Goal: Task Accomplishment & Management: Use online tool/utility

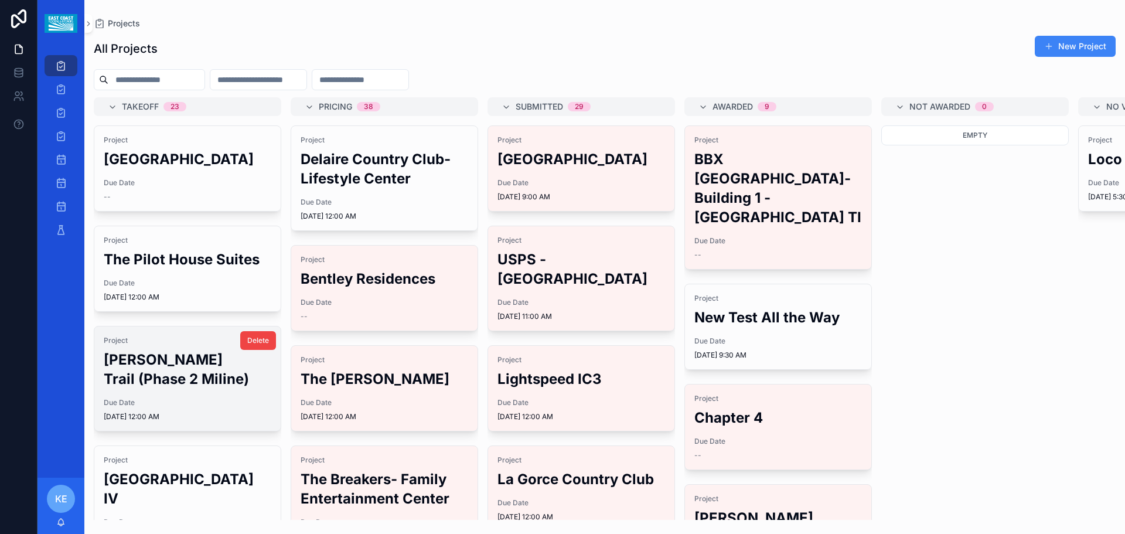
click at [171, 389] on h2 "[PERSON_NAME] Trail (Phase 2 Miline)" at bounding box center [188, 369] width 168 height 39
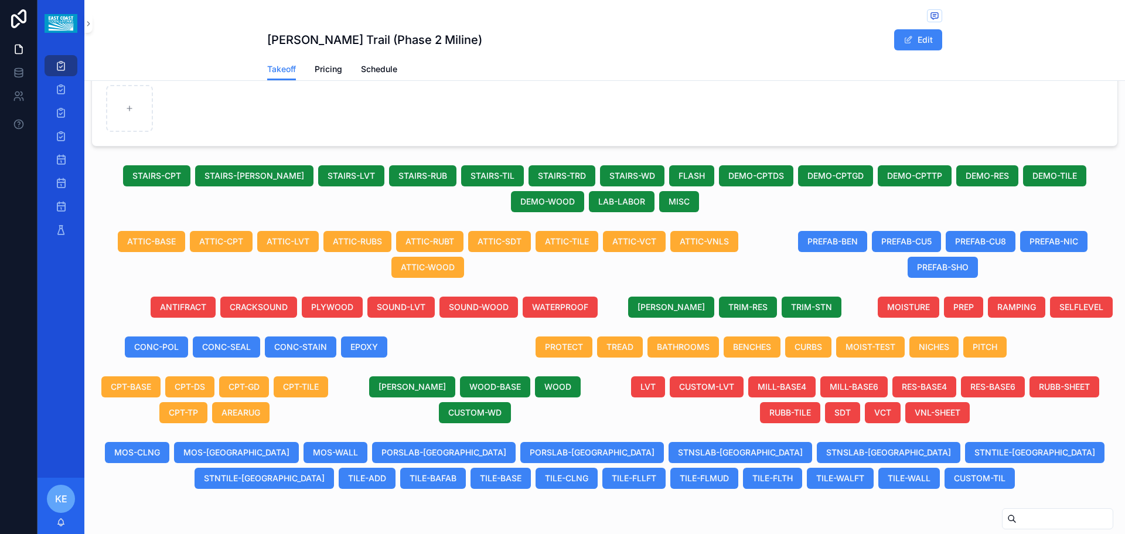
scroll to position [234, 0]
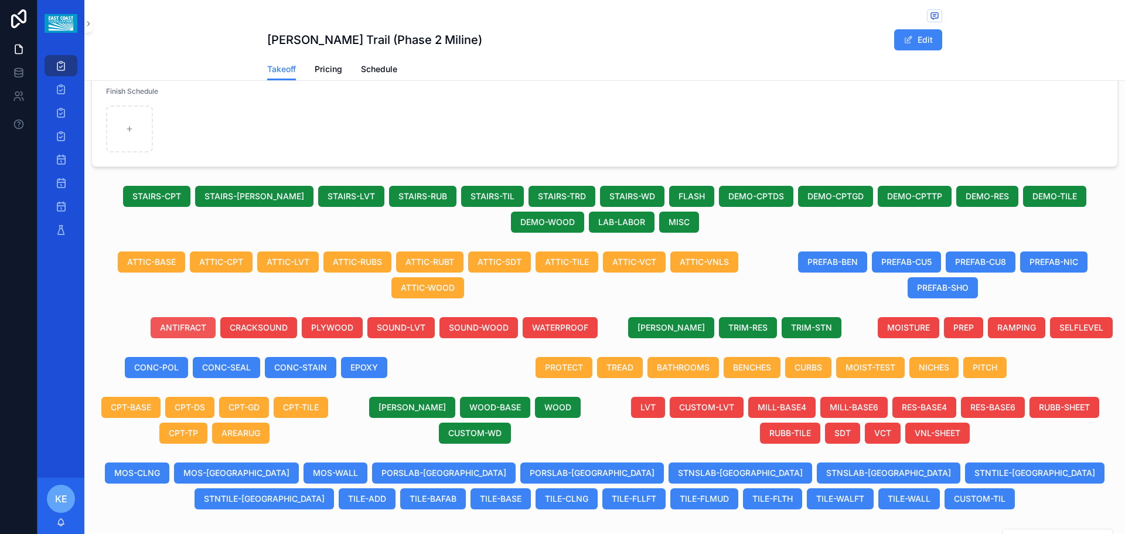
click at [168, 329] on span "ANTIFRACT" at bounding box center [183, 328] width 46 height 12
click at [253, 325] on span "CRACKSOUND" at bounding box center [259, 328] width 58 height 12
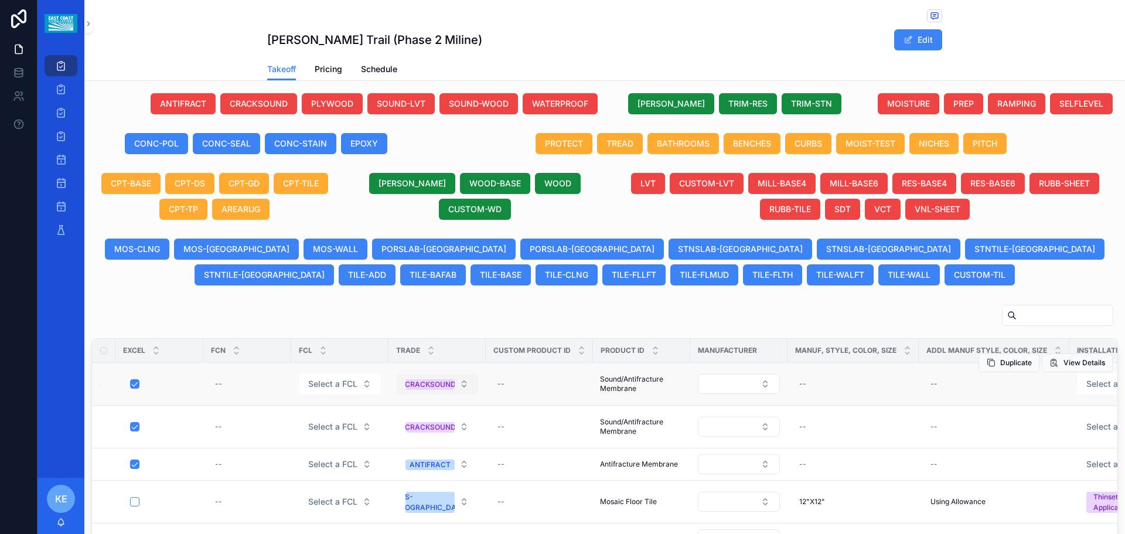
scroll to position [490, 0]
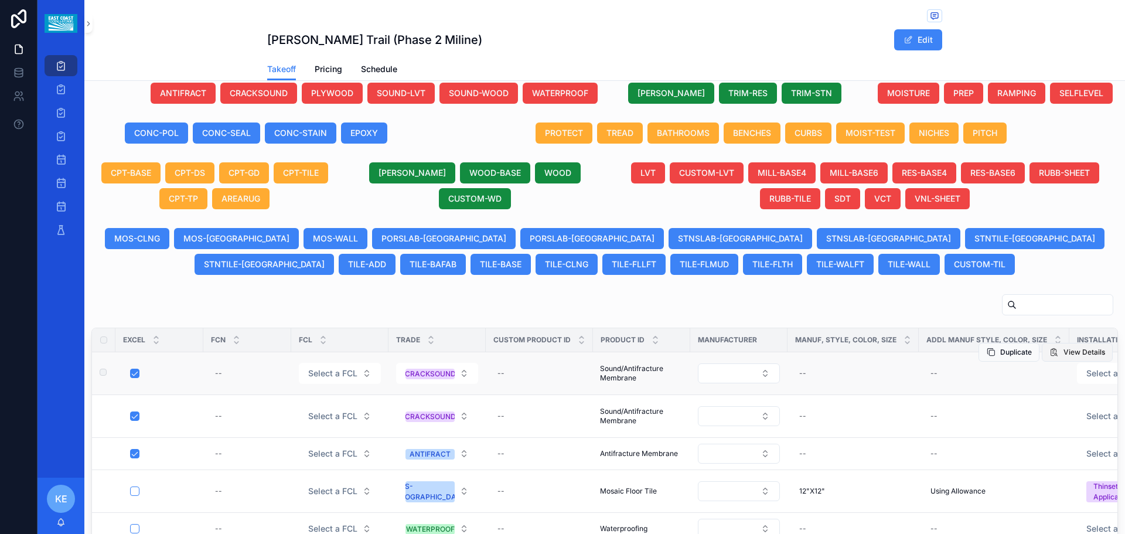
click at [1045, 350] on button "View Details" at bounding box center [1077, 352] width 71 height 19
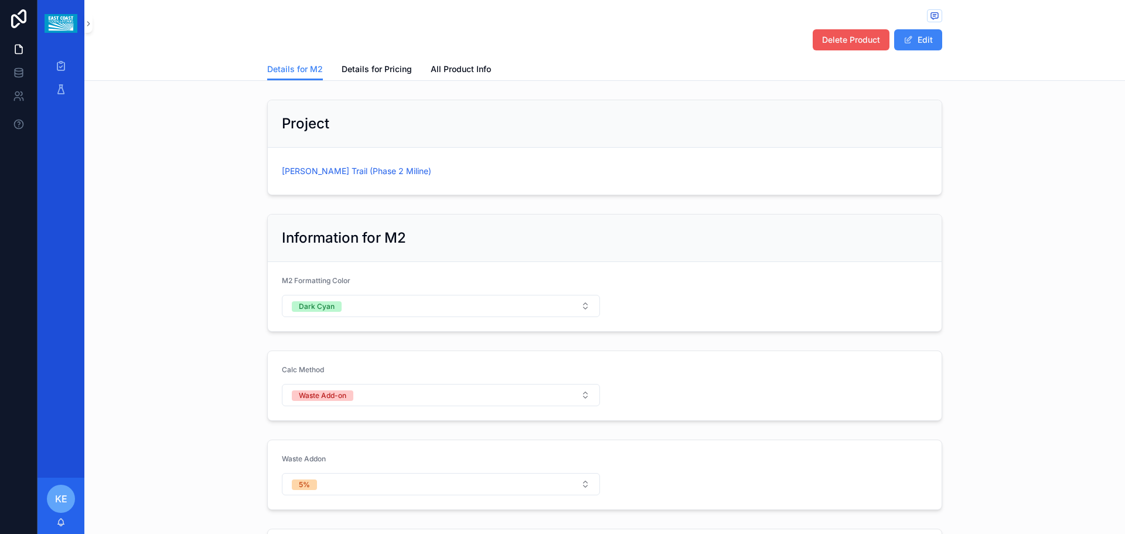
click at [872, 36] on span "Delete Product" at bounding box center [851, 40] width 58 height 12
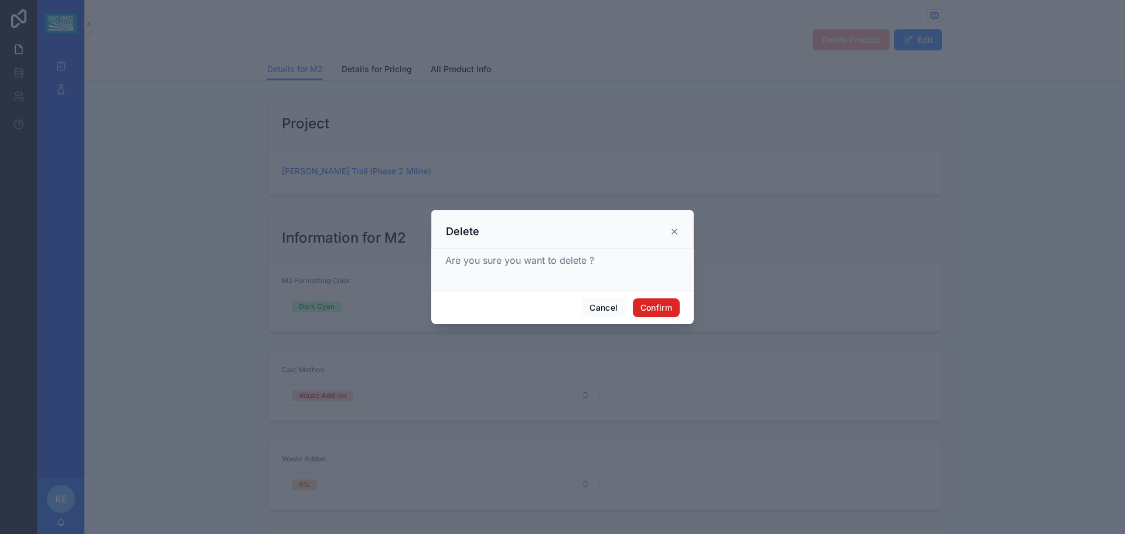
click at [647, 304] on button "Confirm" at bounding box center [656, 307] width 47 height 19
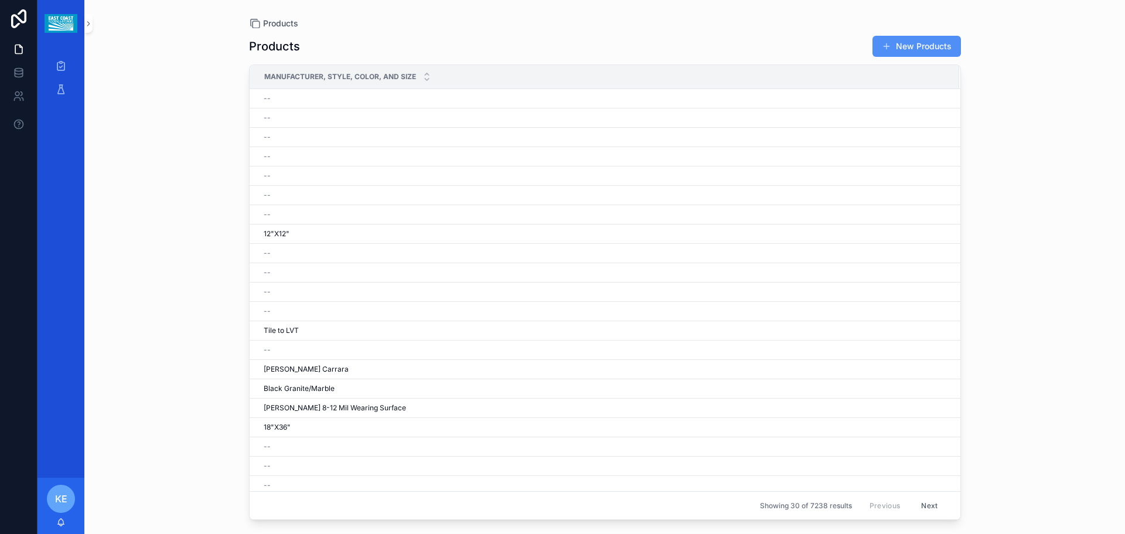
click at [897, 43] on button "New Products" at bounding box center [917, 46] width 89 height 21
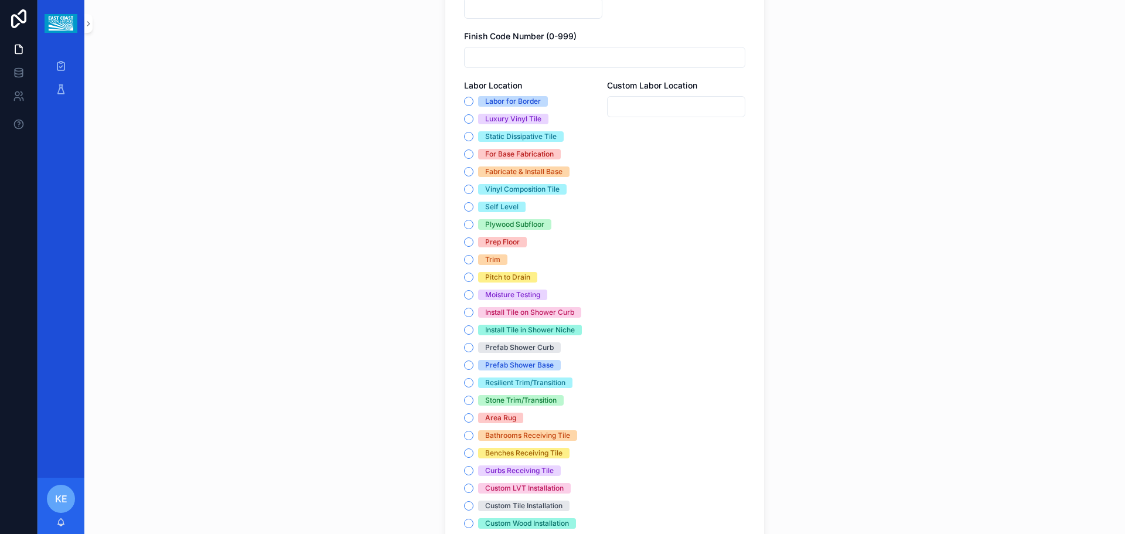
click at [332, 326] on div "Products Create a Product Create a Product Project Trade * Select a Trade Custo…" at bounding box center [604, 267] width 1041 height 534
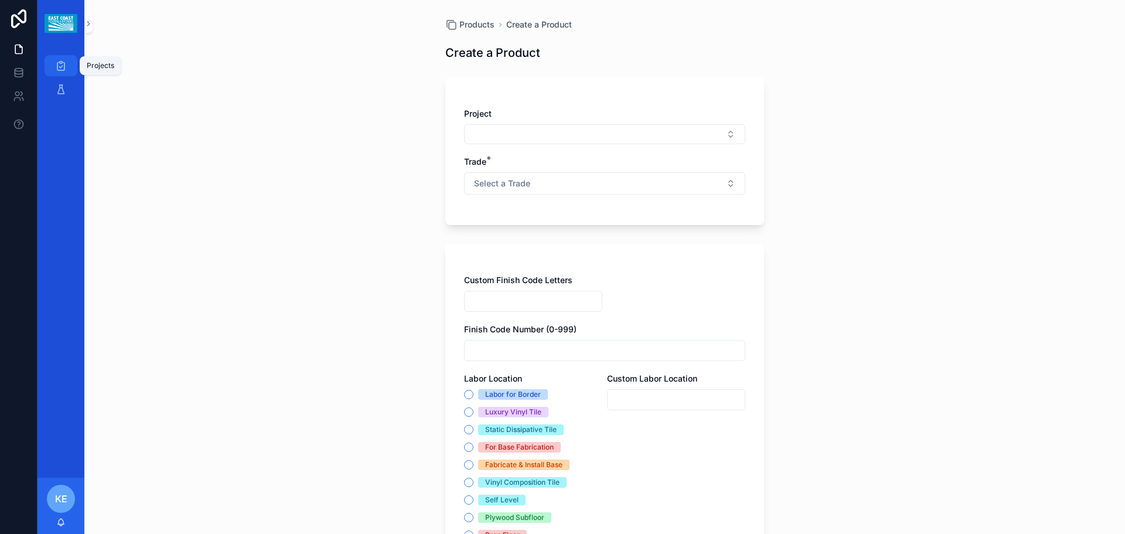
click at [66, 69] on icon "scrollable content" at bounding box center [61, 66] width 12 height 12
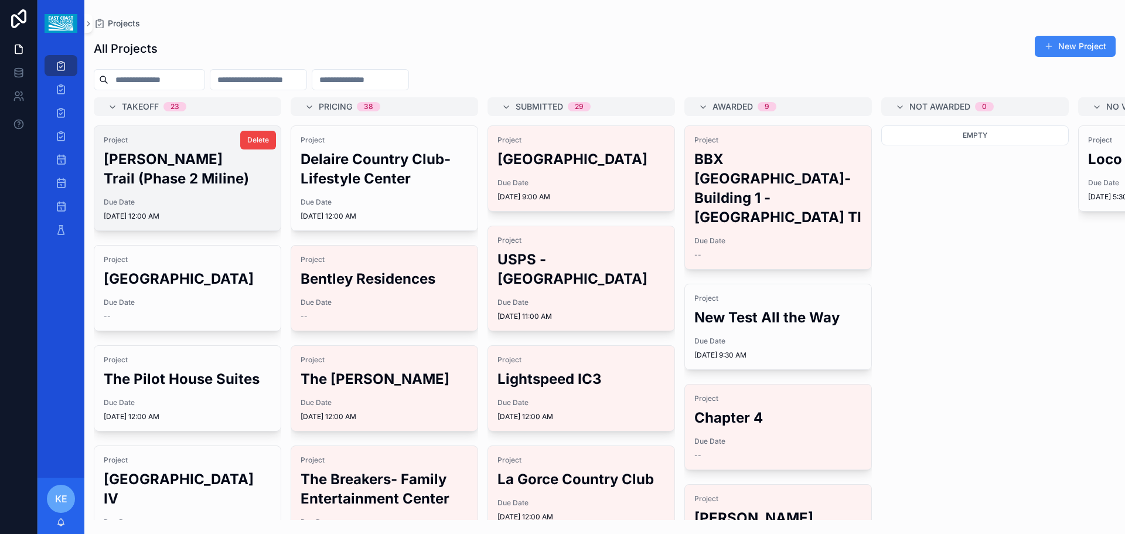
click at [153, 176] on h2 "[PERSON_NAME] Trail (Phase 2 Miline)" at bounding box center [188, 168] width 168 height 39
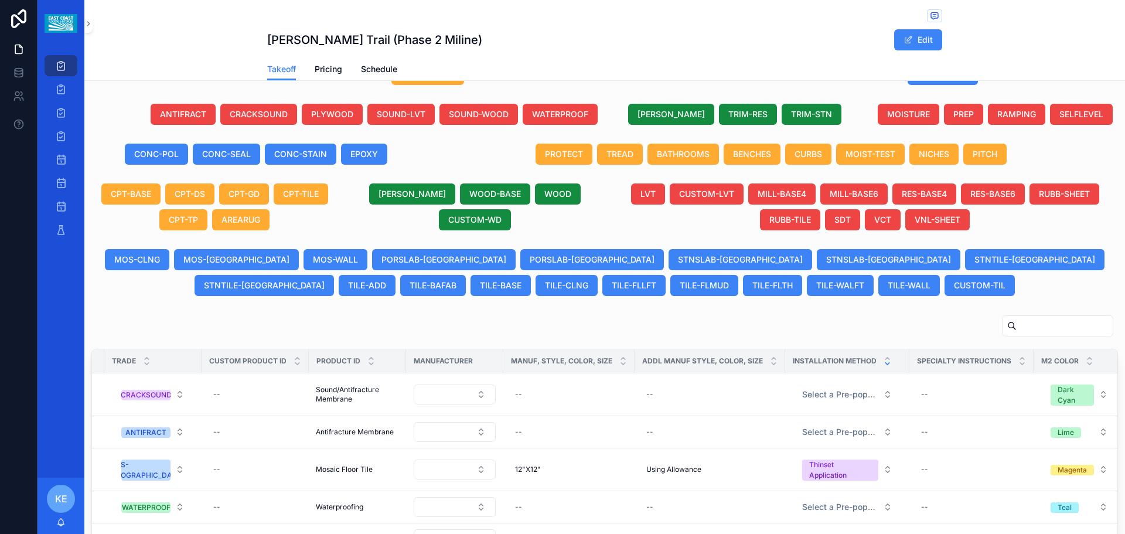
scroll to position [410, 0]
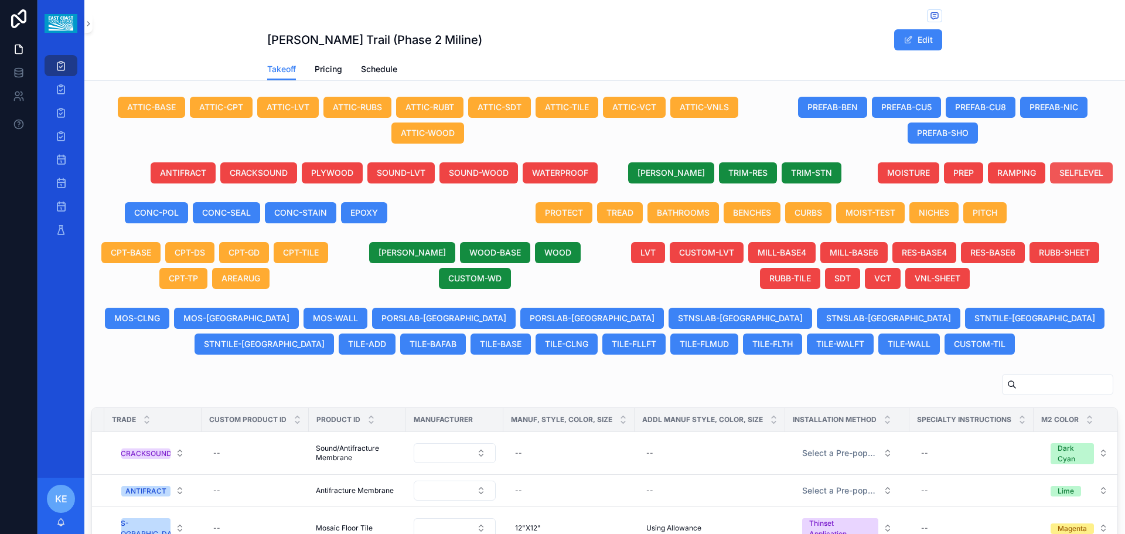
click at [1063, 176] on span "SELFLEVEL" at bounding box center [1082, 173] width 44 height 12
